Goal: Find specific page/section

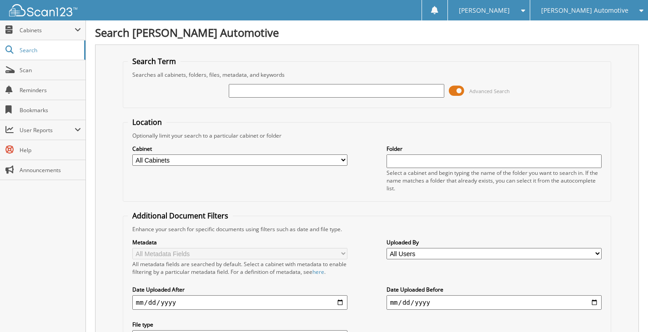
click at [243, 87] on input "text" at bounding box center [336, 91] width 215 height 14
type input "25820"
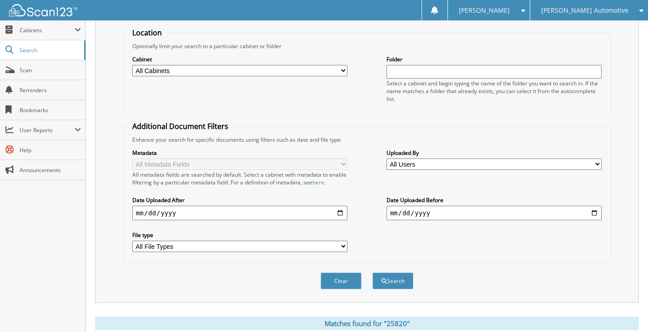
scroll to position [219, 0]
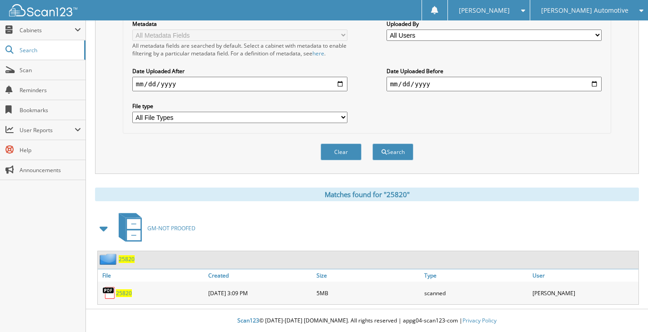
click at [128, 259] on span "25820" at bounding box center [127, 259] width 16 height 8
